Goal: Task Accomplishment & Management: Manage account settings

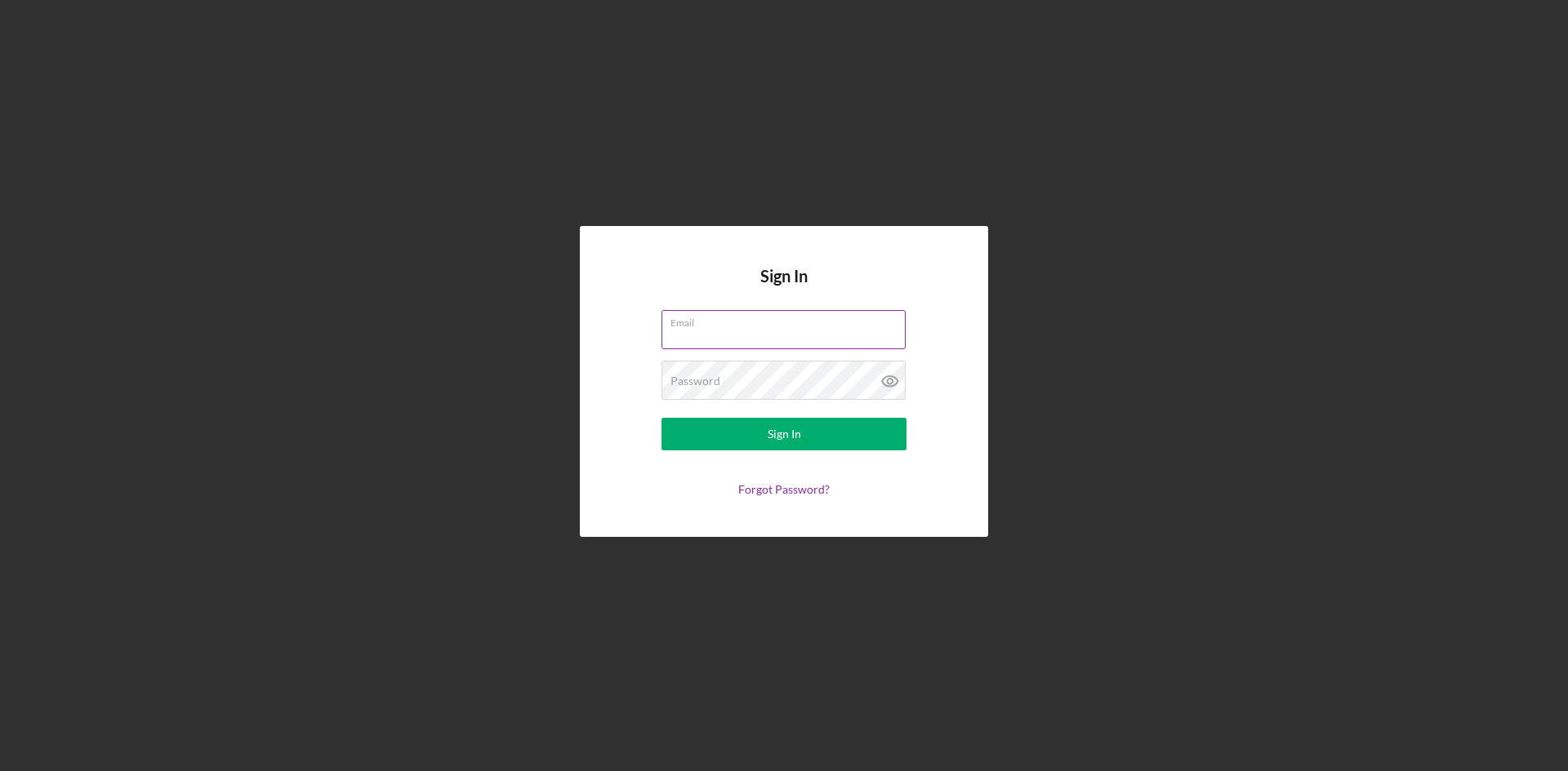
click at [751, 326] on div "Email" at bounding box center [784, 330] width 245 height 41
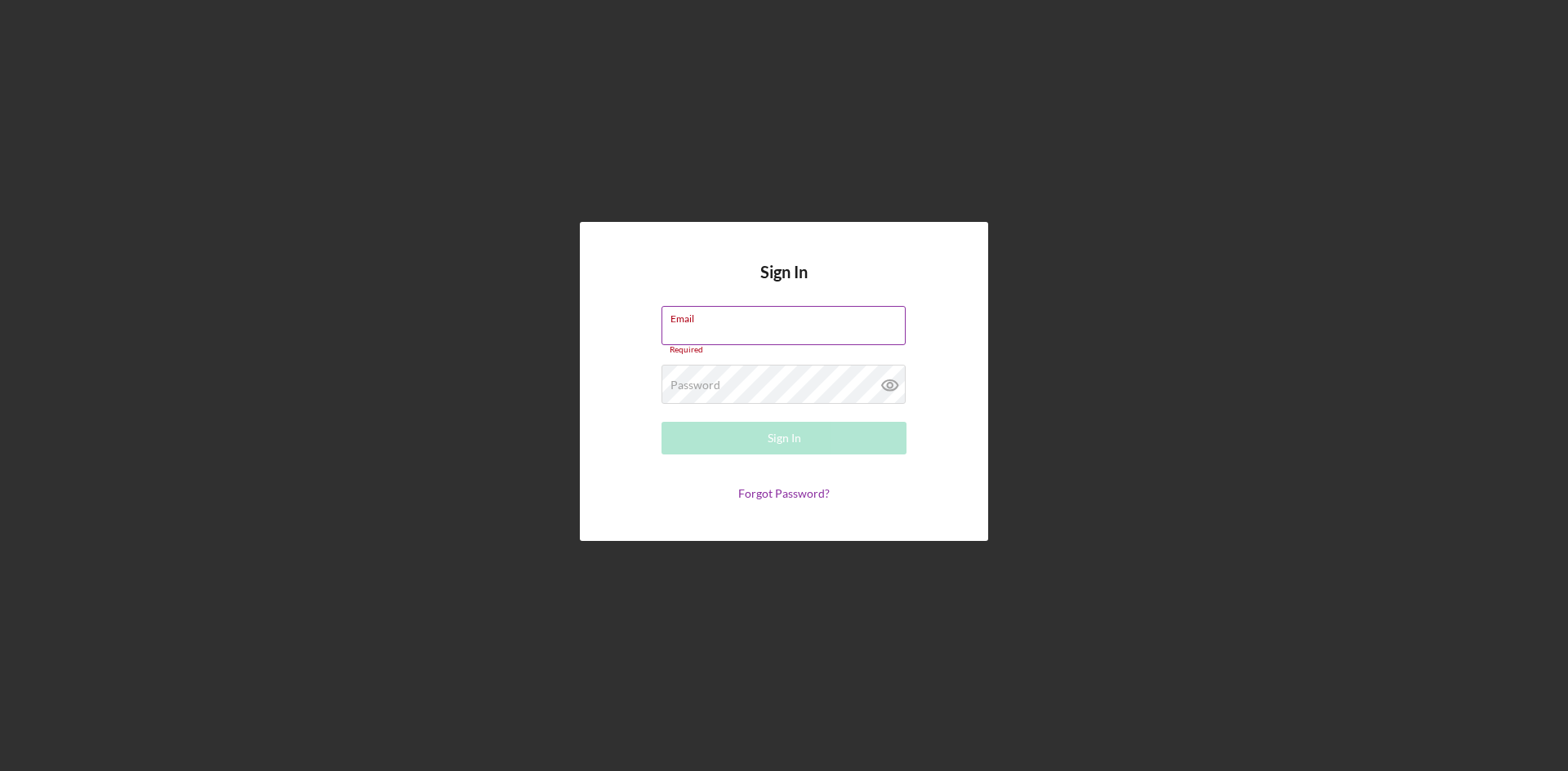
click at [774, 328] on input "Email" at bounding box center [784, 325] width 244 height 39
type input "[EMAIL_ADDRESS][DOMAIN_NAME]"
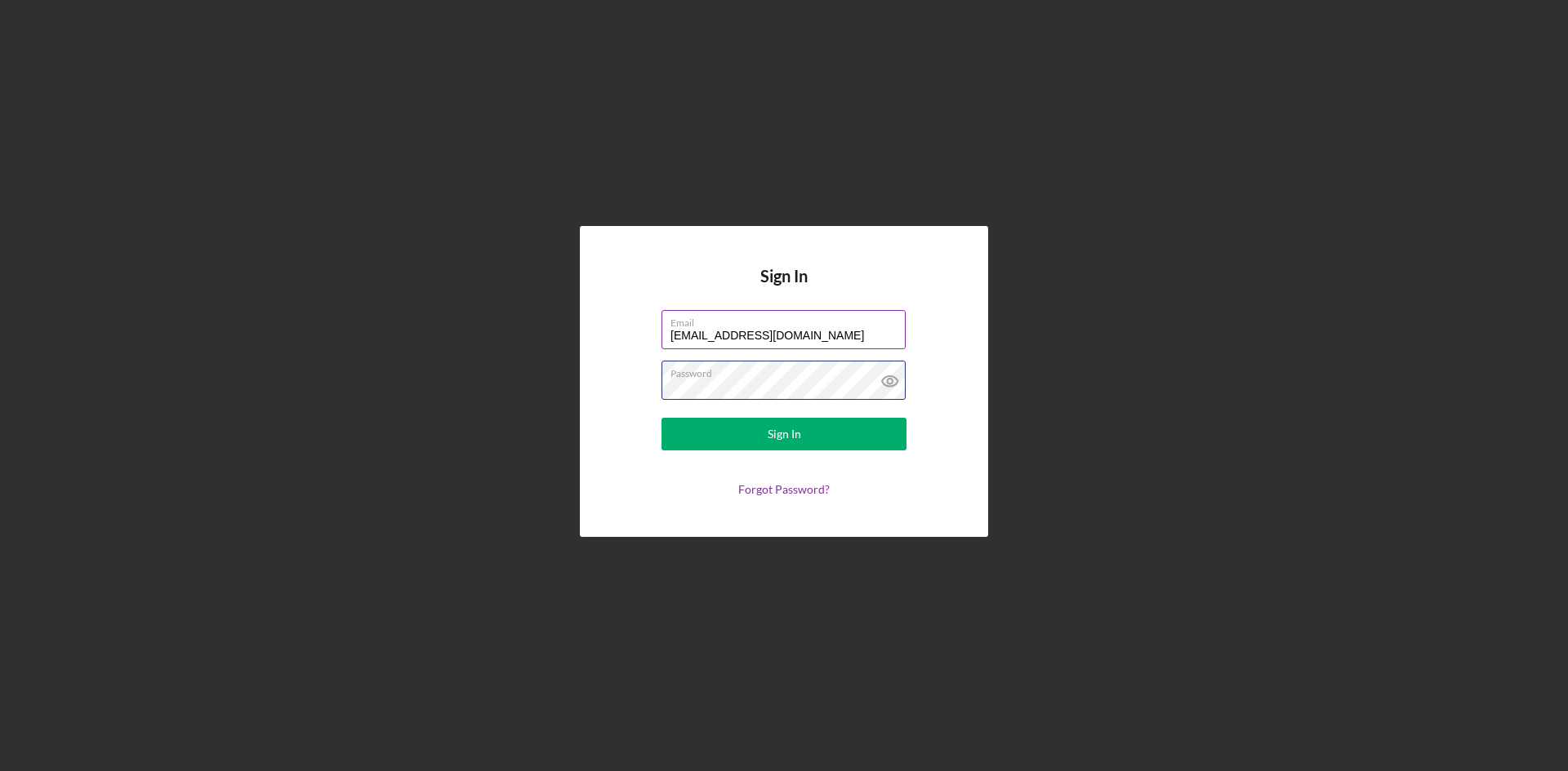
click at [661, 418] on button "Sign In" at bounding box center [784, 434] width 245 height 33
